Goal: Task Accomplishment & Management: Manage account settings

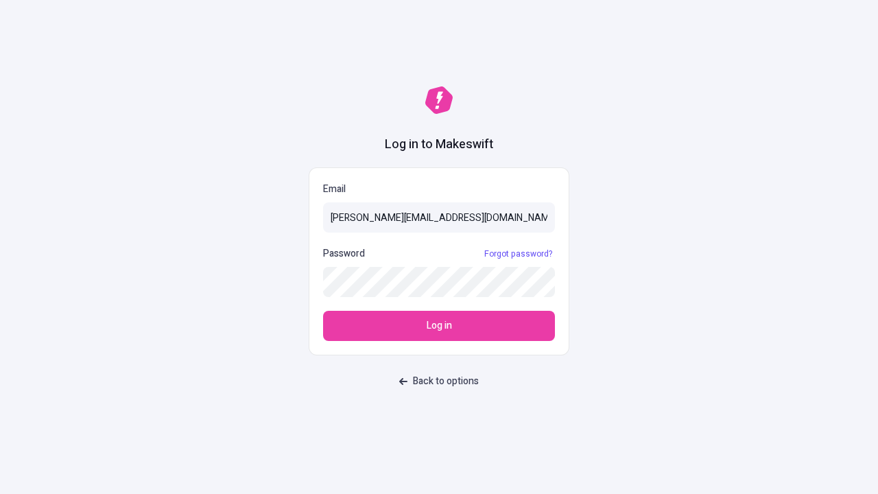
type input "[PERSON_NAME][EMAIL_ADDRESS][DOMAIN_NAME]"
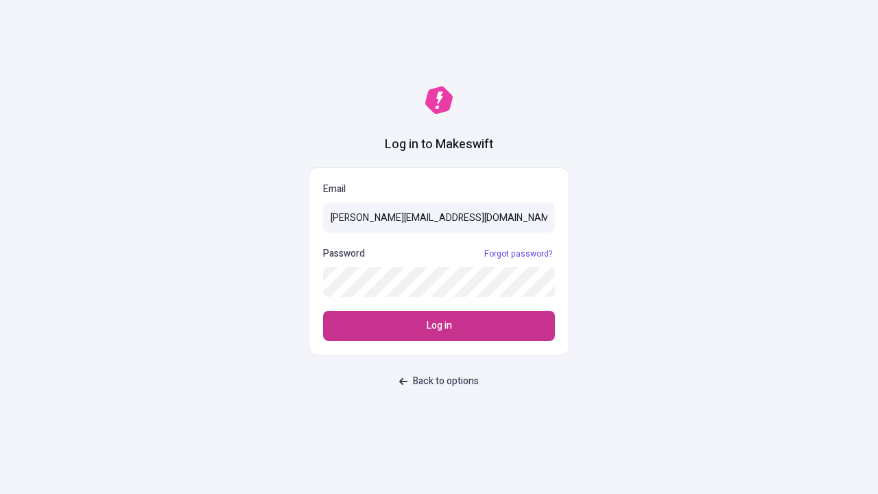
click at [439, 326] on span "Log in" at bounding box center [439, 325] width 25 height 15
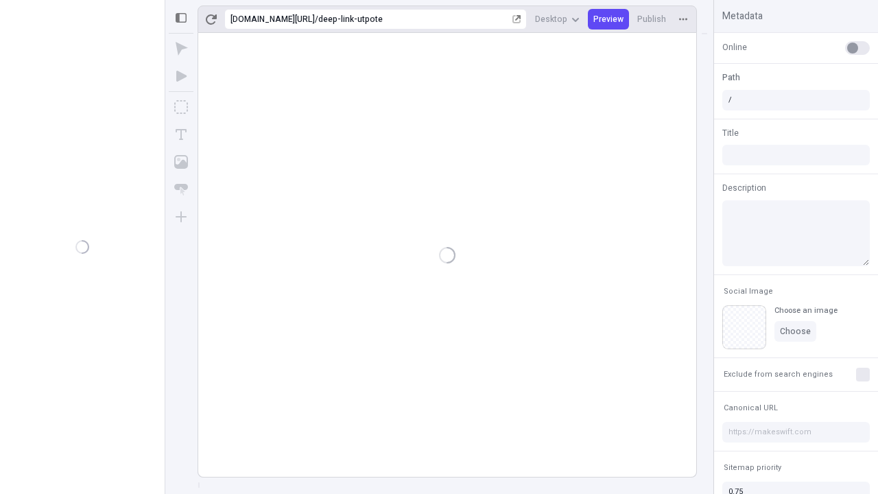
type input "/deep-link-utpote"
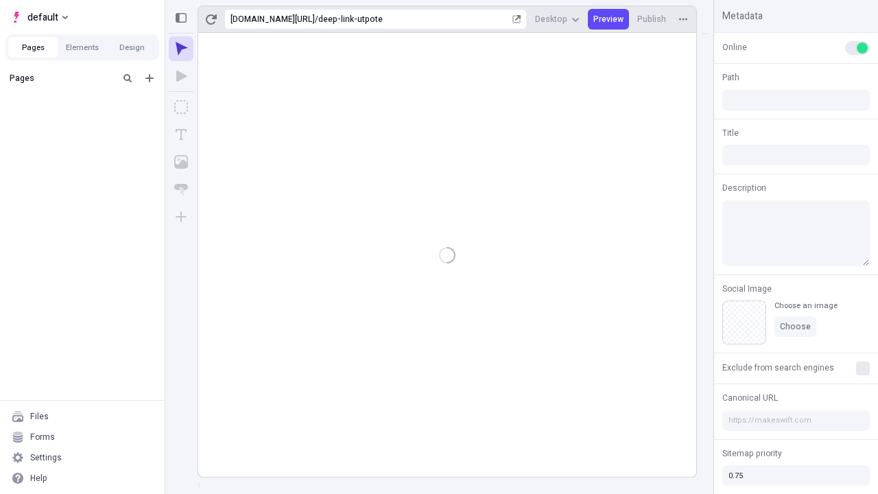
type input "/deep-link-utpote"
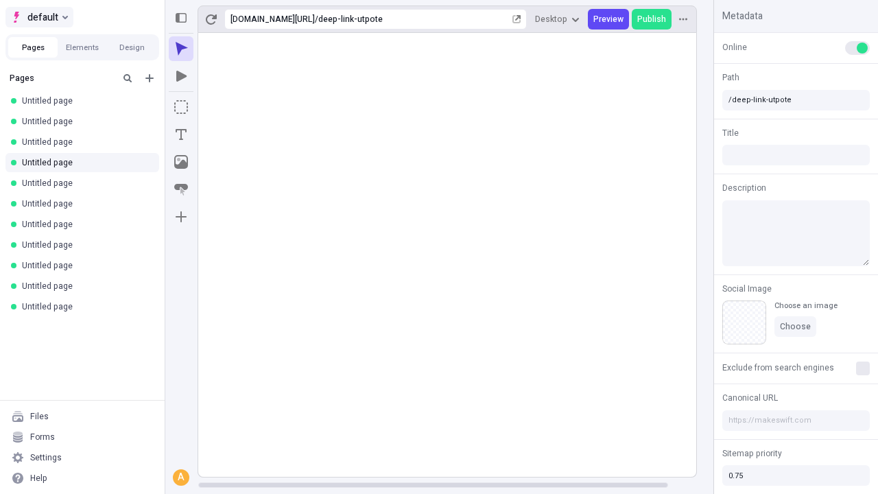
click at [38, 17] on span "default" at bounding box center [42, 17] width 31 height 16
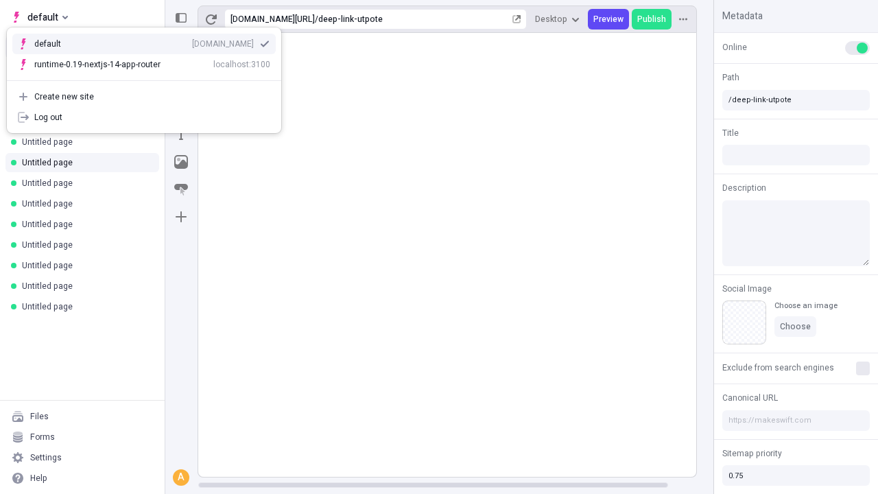
click at [144, 97] on div "Create new site" at bounding box center [152, 96] width 236 height 11
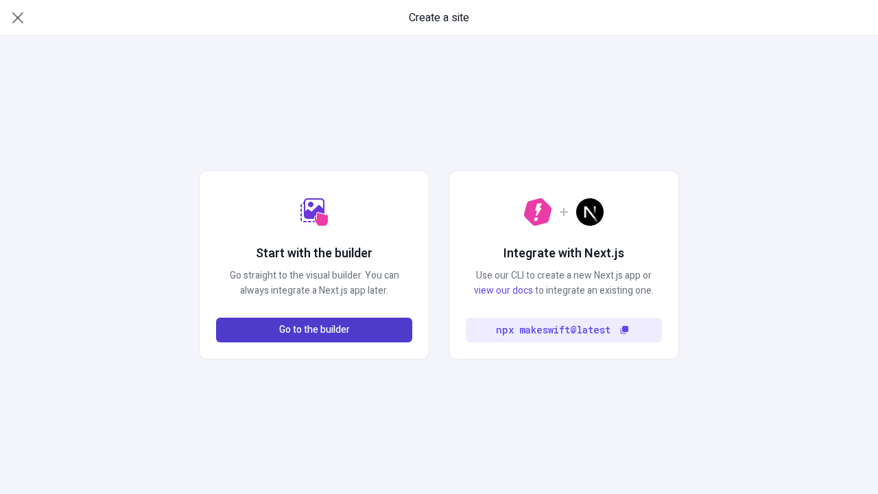
click at [314, 330] on span "Go to the builder" at bounding box center [314, 329] width 71 height 15
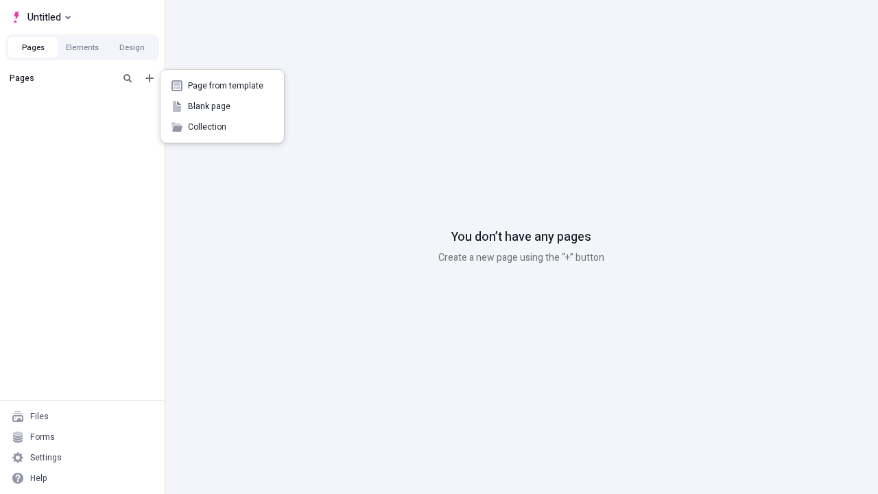
click at [222, 106] on span "Blank page" at bounding box center [230, 106] width 85 height 11
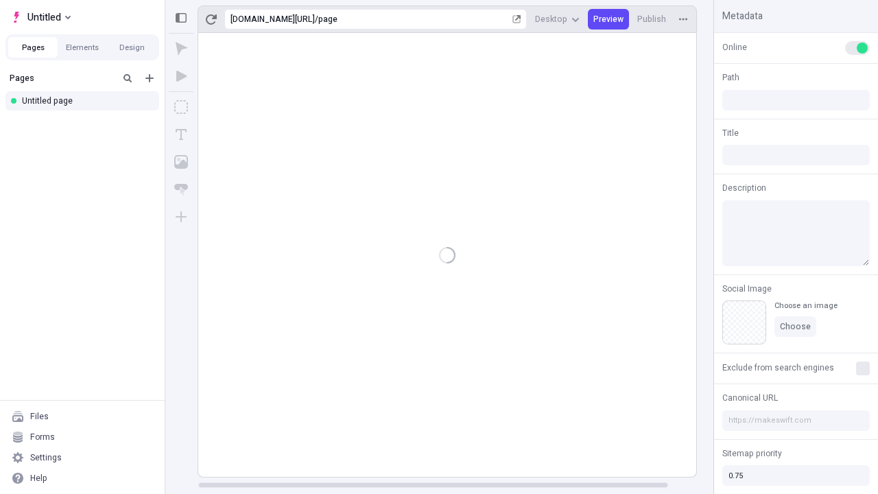
type input "/page"
click at [652, 19] on span "Publish" at bounding box center [651, 19] width 29 height 11
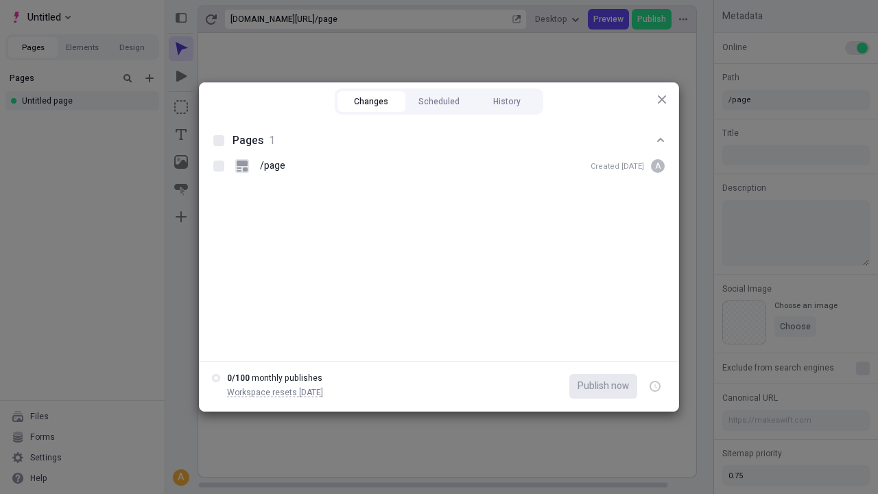
click at [371, 101] on button "Changes" at bounding box center [371, 101] width 68 height 21
click at [219, 141] on div at bounding box center [218, 140] width 11 height 11
checkbox input "true"
click at [655, 386] on icon "button" at bounding box center [655, 386] width 3 height 5
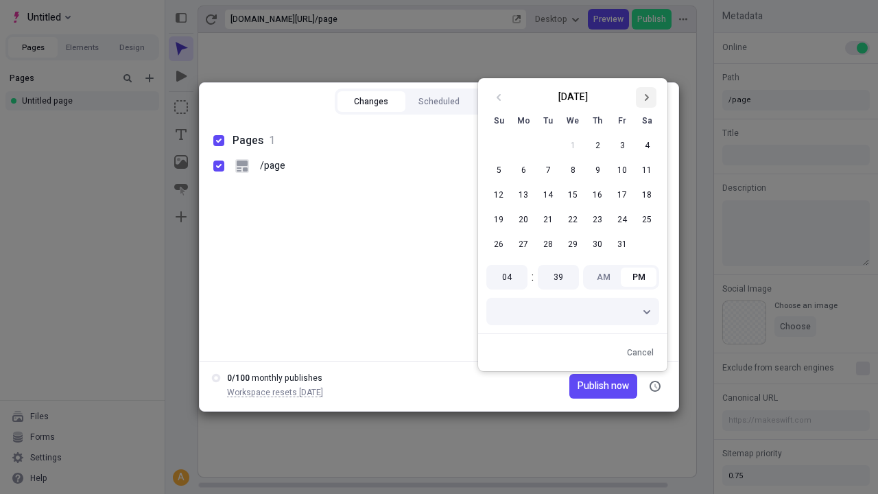
click at [646, 97] on icon "Go to next month" at bounding box center [646, 97] width 8 height 8
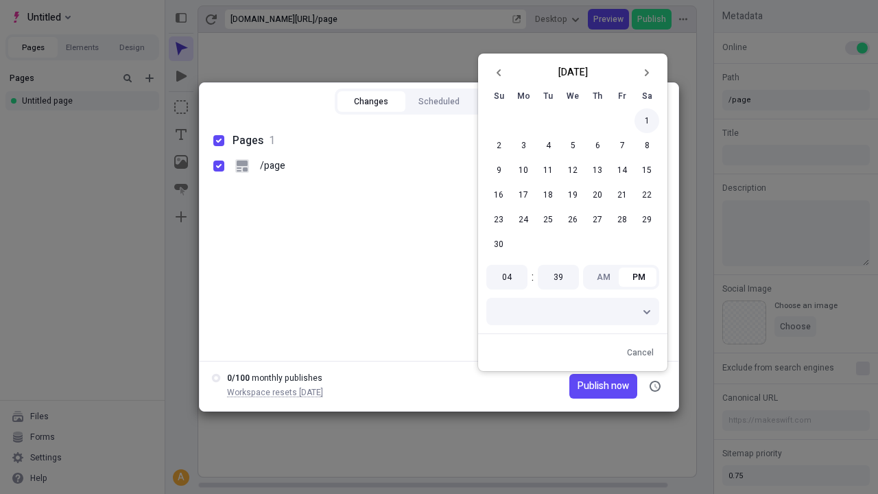
click at [647, 121] on button "1" at bounding box center [646, 120] width 25 height 25
click at [582, 386] on span "Publish on 11/1/2025" at bounding box center [591, 386] width 76 height 15
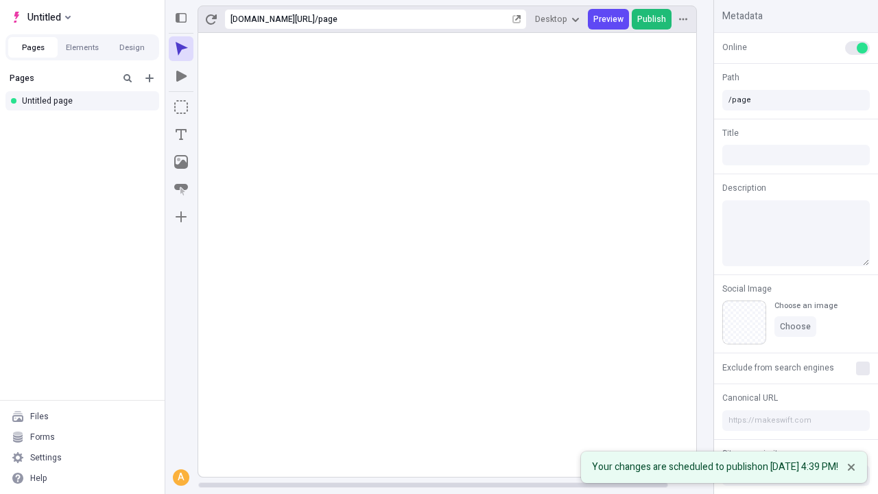
click at [652, 19] on span "Publish" at bounding box center [651, 19] width 29 height 11
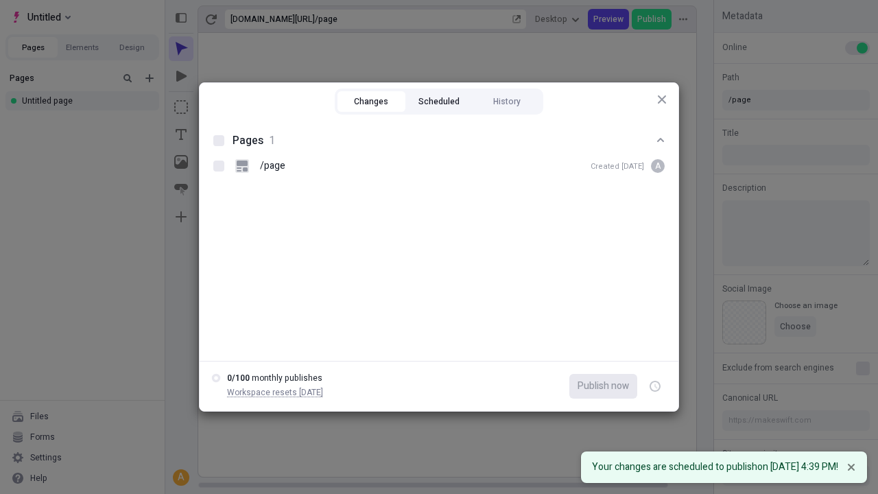
click at [439, 101] on button "Scheduled" at bounding box center [439, 101] width 68 height 21
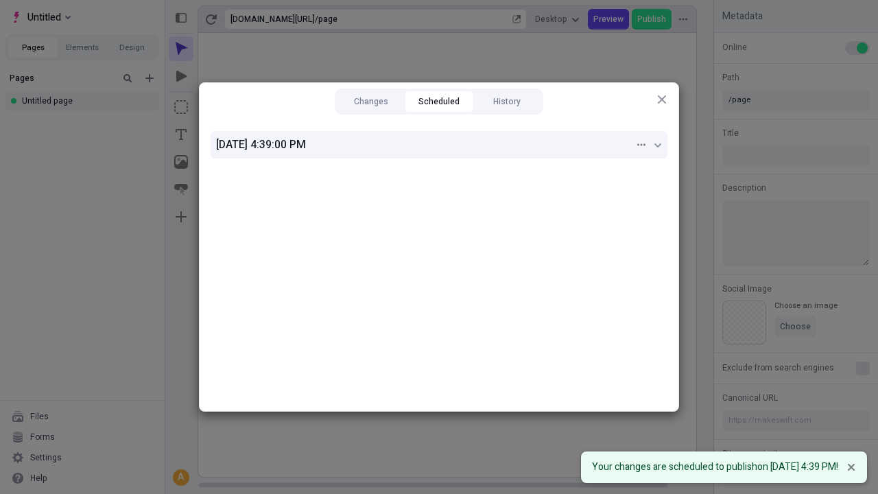
click at [439, 145] on div "11/1/2025, 4:39:00 PM" at bounding box center [425, 144] width 418 height 16
